Goal: Information Seeking & Learning: Learn about a topic

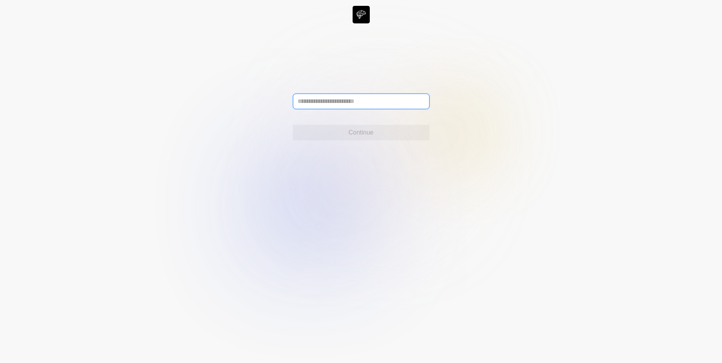
click at [343, 103] on input "text" at bounding box center [361, 102] width 137 height 16
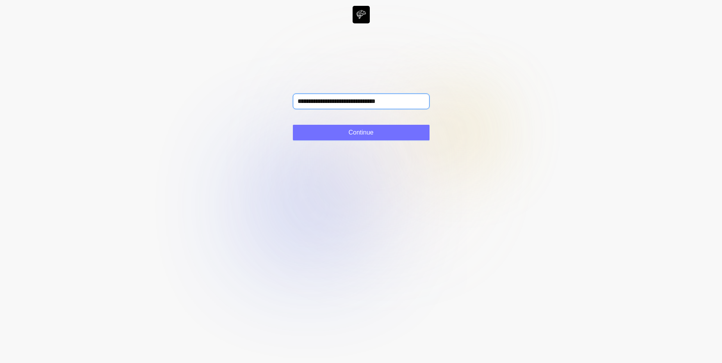
type input "**********"
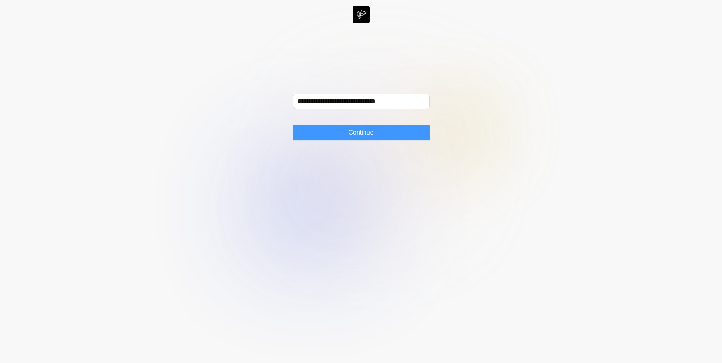
click at [318, 131] on button "Continue" at bounding box center [361, 133] width 137 height 16
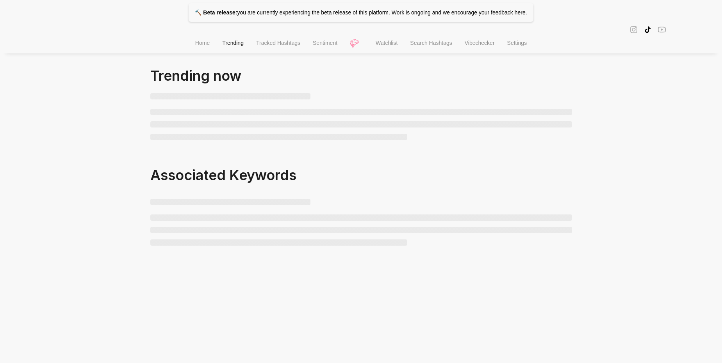
click at [319, 42] on span "Sentiment" at bounding box center [325, 43] width 25 height 6
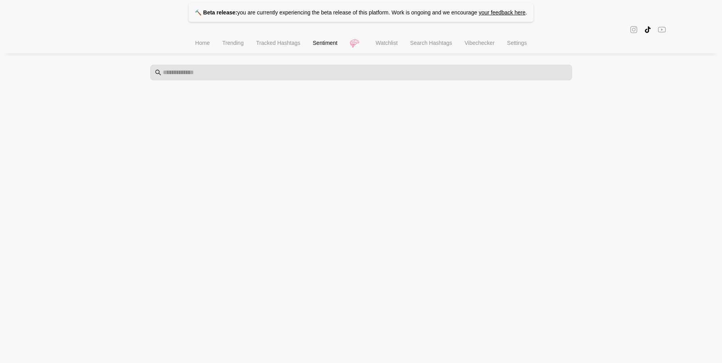
click at [222, 49] on li "Trending" at bounding box center [233, 44] width 34 height 20
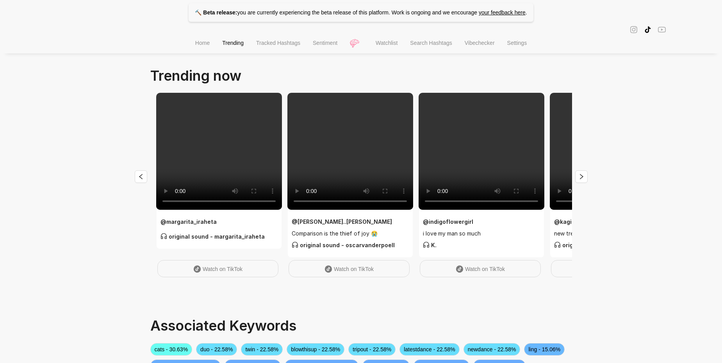
click at [195, 43] on span "Home" at bounding box center [202, 43] width 14 height 6
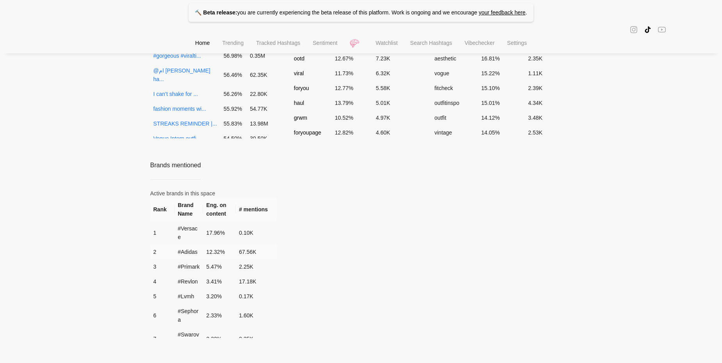
click at [185, 250] on span "#adidas" at bounding box center [188, 252] width 20 height 6
drag, startPoint x: 277, startPoint y: 251, endPoint x: 152, endPoint y: 253, distance: 124.9
click at [152, 253] on div "Rank Brand Name Eng. on content # mentions 1 #versace 17.96 % 0.10K 2 #adidas 1…" at bounding box center [361, 268] width 422 height 141
